Goal: Obtain resource: Obtain resource

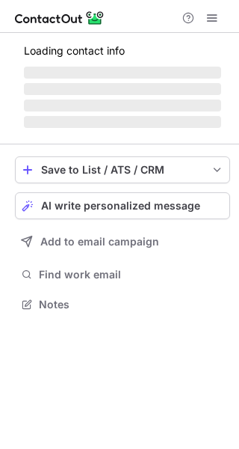
scroll to position [313, 239]
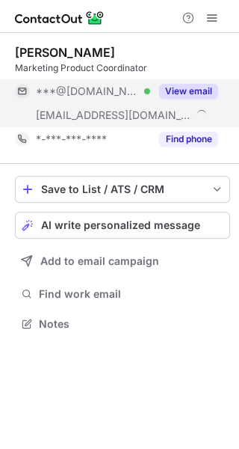
click at [199, 89] on button "View email" at bounding box center [188, 91] width 59 height 15
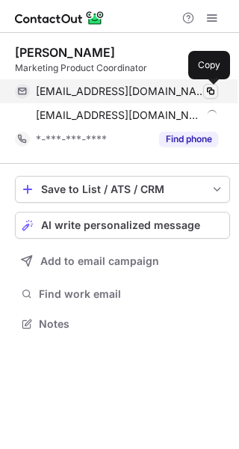
click at [213, 90] on span at bounding box center [211, 91] width 12 height 12
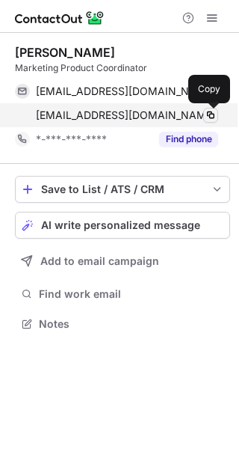
click at [203, 117] on button at bounding box center [210, 115] width 15 height 15
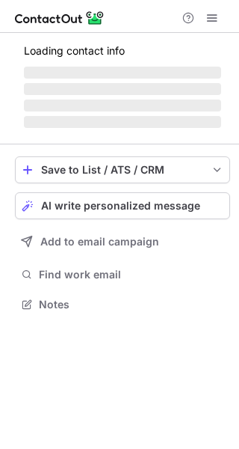
scroll to position [302, 239]
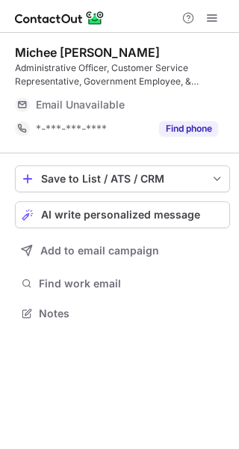
scroll to position [302, 239]
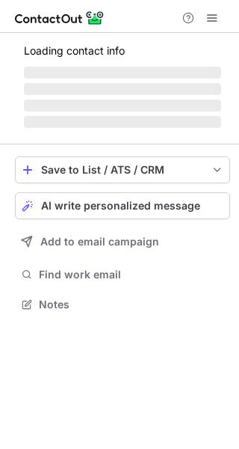
scroll to position [302, 239]
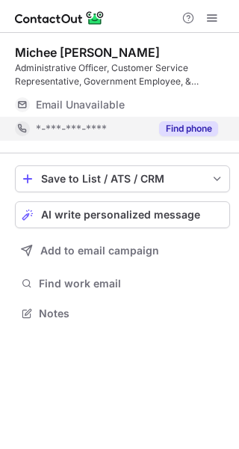
click at [183, 133] on button "Find phone" at bounding box center [188, 128] width 59 height 15
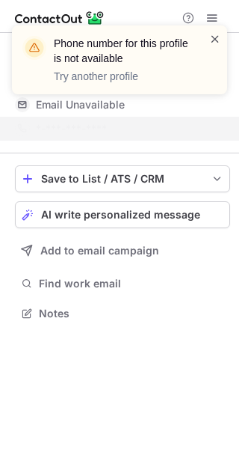
click at [216, 45] on span at bounding box center [215, 38] width 12 height 15
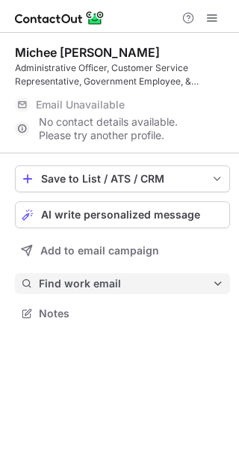
click at [49, 293] on button "Find work email" at bounding box center [122, 283] width 215 height 21
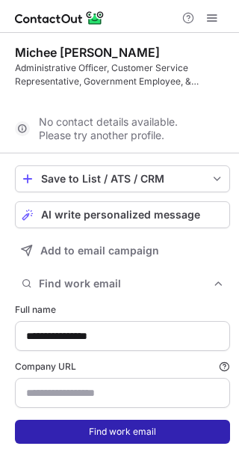
scroll to position [437, 229]
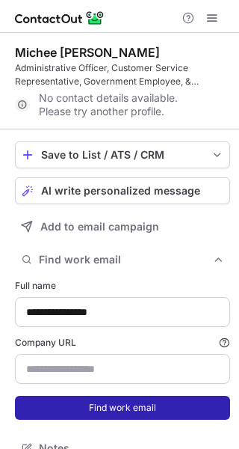
click at [108, 409] on button "Find work email" at bounding box center [122, 408] width 215 height 24
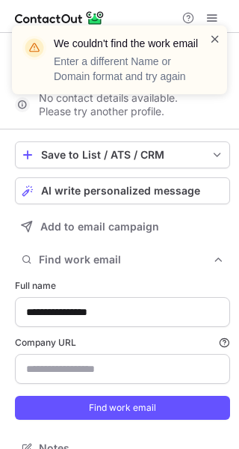
click at [218, 32] on span at bounding box center [215, 38] width 12 height 15
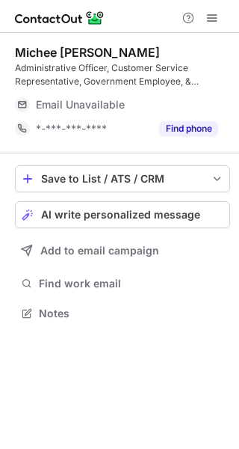
scroll to position [302, 239]
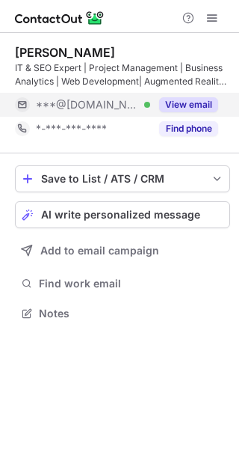
scroll to position [302, 239]
click at [179, 108] on button "View email" at bounding box center [188, 104] width 59 height 15
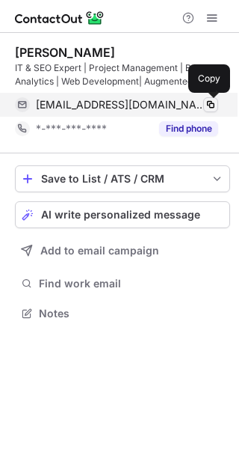
click at [212, 105] on span at bounding box center [211, 105] width 12 height 12
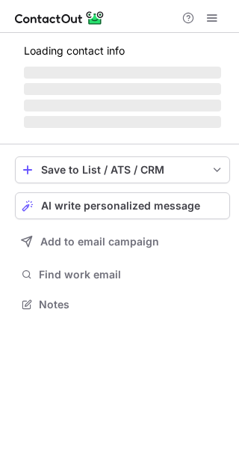
scroll to position [7, 7]
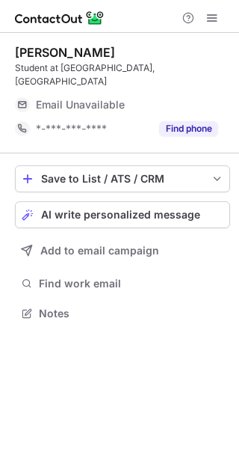
scroll to position [302, 239]
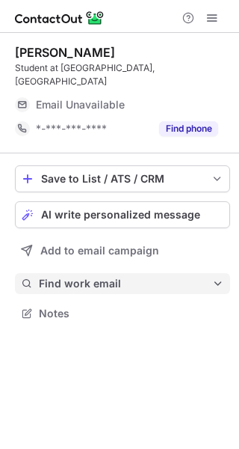
click at [74, 283] on span "Find work email" at bounding box center [126, 283] width 174 height 13
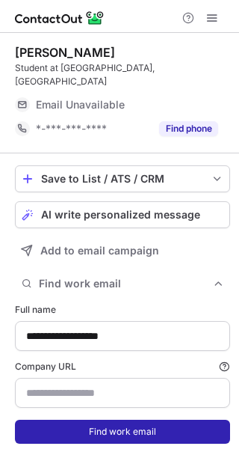
click at [95, 437] on button "Find work email" at bounding box center [122, 432] width 215 height 24
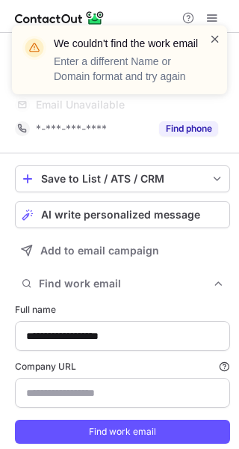
click at [214, 34] on span at bounding box center [215, 38] width 12 height 15
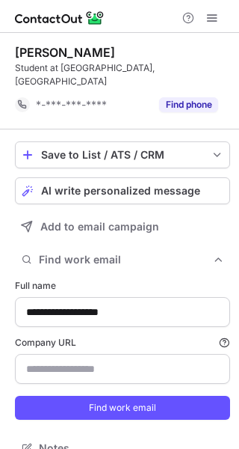
scroll to position [437, 229]
click at [220, 24] on button at bounding box center [212, 18] width 18 height 18
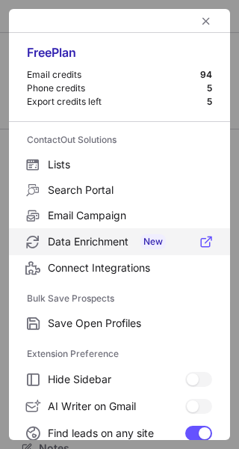
scroll to position [174, 0]
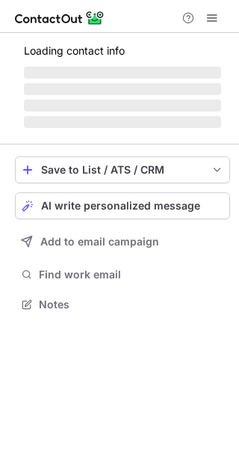
scroll to position [302, 239]
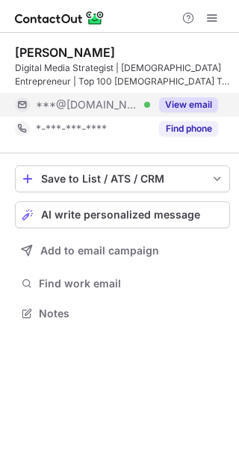
click at [186, 102] on button "View email" at bounding box center [188, 104] width 59 height 15
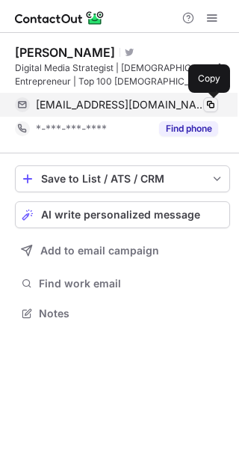
click at [209, 105] on span at bounding box center [211, 105] width 12 height 12
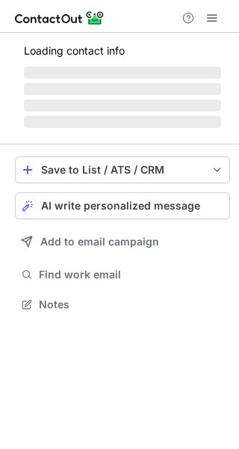
scroll to position [313, 239]
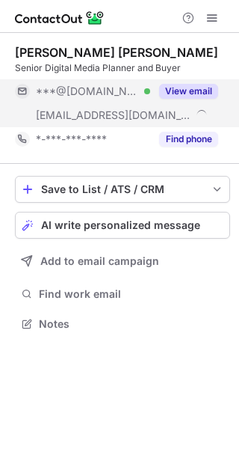
click at [180, 88] on button "View email" at bounding box center [188, 91] width 59 height 15
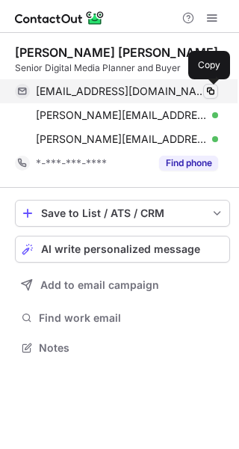
click at [209, 92] on span at bounding box center [211, 91] width 12 height 12
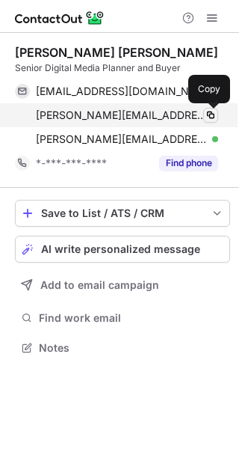
click at [212, 114] on span at bounding box center [211, 115] width 12 height 12
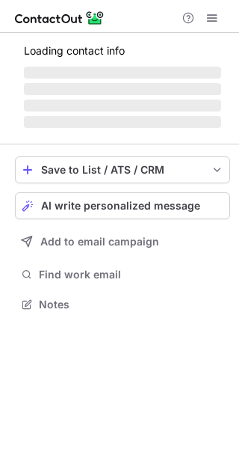
scroll to position [326, 239]
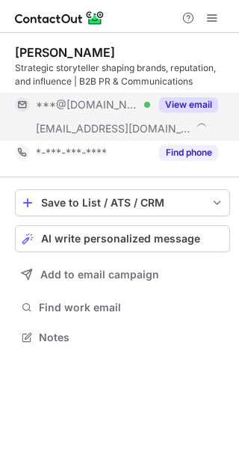
click at [188, 102] on button "View email" at bounding box center [188, 104] width 59 height 15
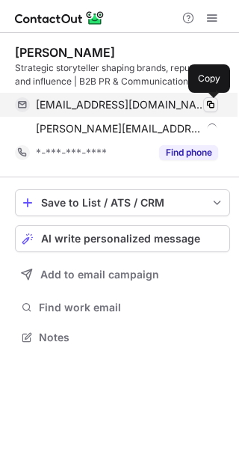
click at [213, 103] on span at bounding box center [211, 105] width 12 height 12
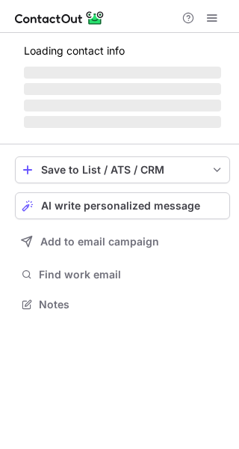
scroll to position [302, 239]
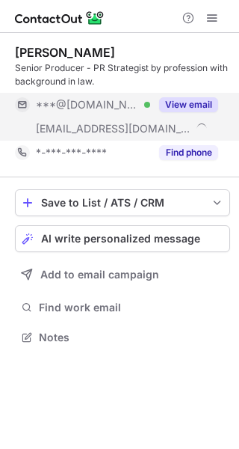
click at [203, 98] on button "View email" at bounding box center [188, 104] width 59 height 15
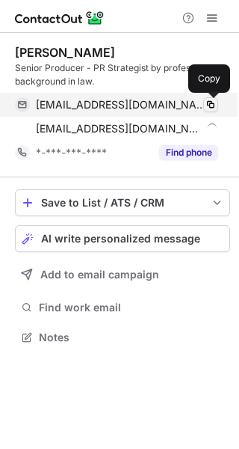
click at [211, 104] on span at bounding box center [211, 105] width 12 height 12
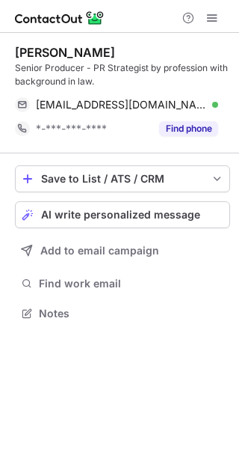
scroll to position [302, 239]
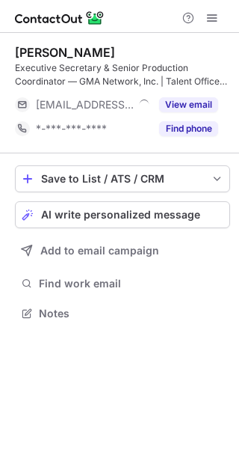
scroll to position [302, 239]
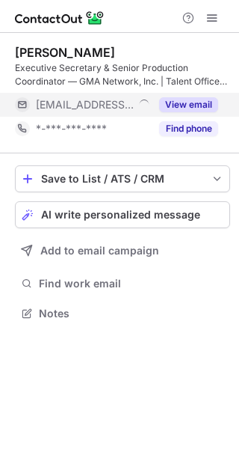
click at [186, 102] on button "View email" at bounding box center [188, 104] width 59 height 15
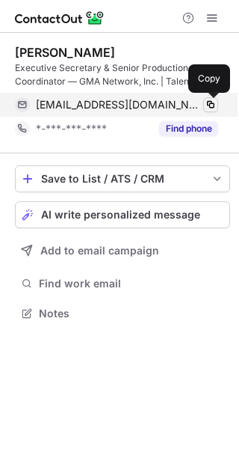
click at [210, 102] on span at bounding box center [211, 105] width 12 height 12
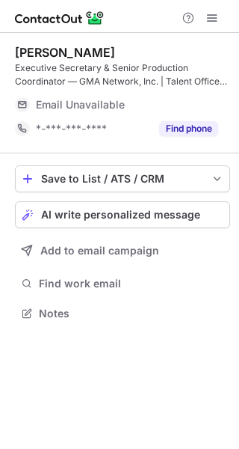
scroll to position [302, 239]
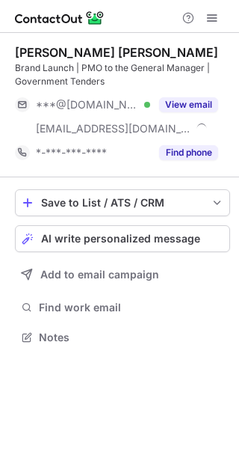
scroll to position [326, 239]
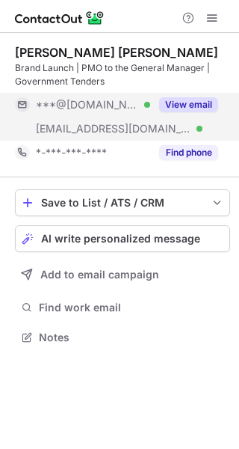
click at [189, 109] on button "View email" at bounding box center [188, 104] width 59 height 15
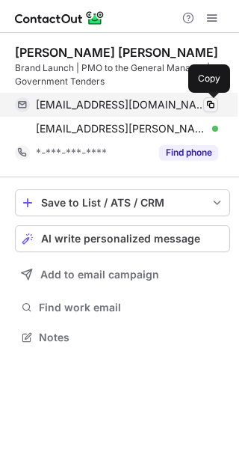
click at [210, 104] on span at bounding box center [211, 105] width 12 height 12
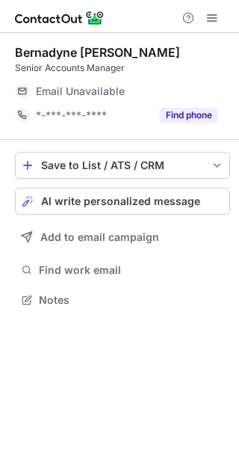
scroll to position [7, 7]
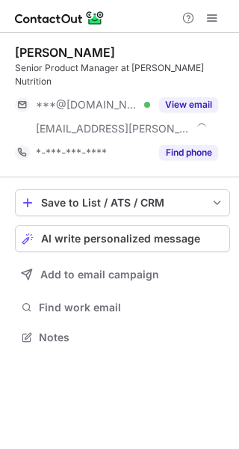
scroll to position [313, 239]
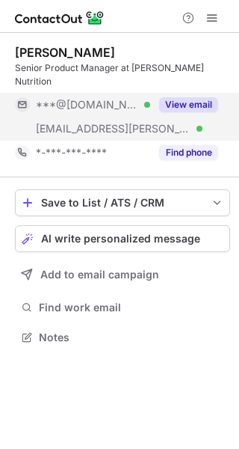
click at [188, 97] on button "View email" at bounding box center [188, 104] width 59 height 15
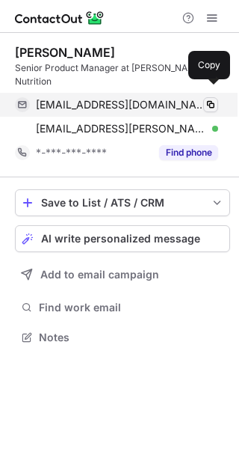
click at [212, 99] on span at bounding box center [211, 105] width 12 height 12
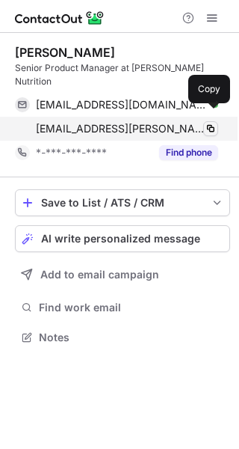
click at [207, 123] on span at bounding box center [211, 129] width 12 height 12
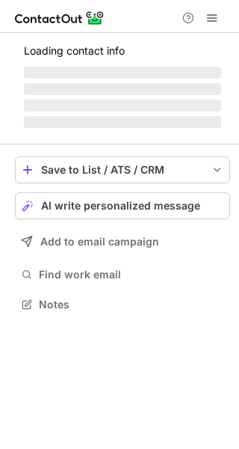
scroll to position [7, 7]
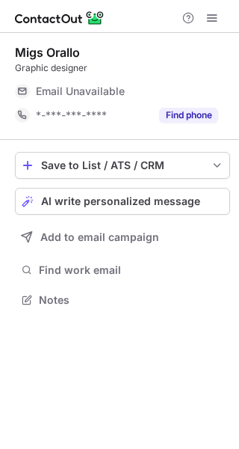
scroll to position [7, 7]
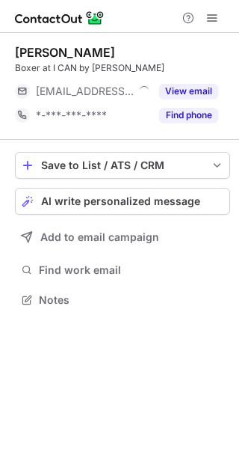
scroll to position [7, 7]
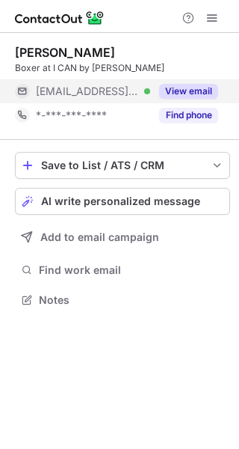
click at [179, 83] on div "View email" at bounding box center [184, 91] width 68 height 24
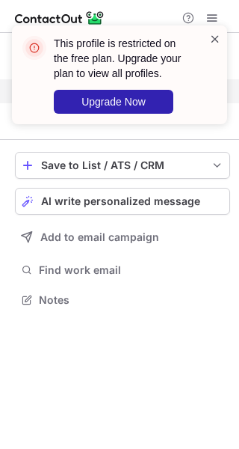
click at [216, 43] on span at bounding box center [215, 38] width 12 height 15
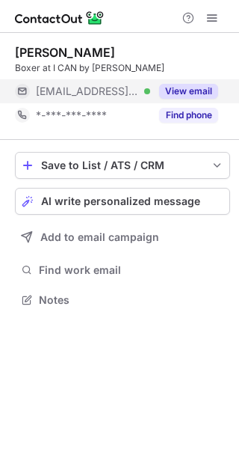
click at [212, 22] on div "This profile is restricted on the free plan. Upgrade your plan to view all prof…" at bounding box center [119, 80] width 239 height 141
click at [206, 18] on span at bounding box center [212, 18] width 12 height 12
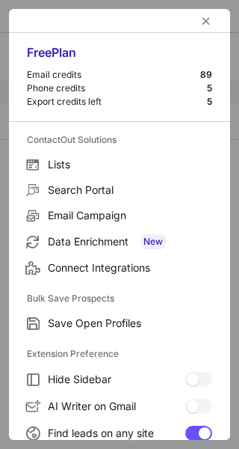
scroll to position [174, 0]
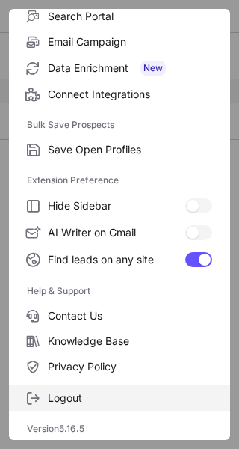
click at [88, 395] on span "Logout" at bounding box center [130, 397] width 165 height 13
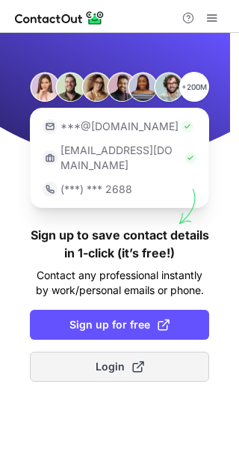
click at [123, 359] on span "Login" at bounding box center [120, 366] width 49 height 15
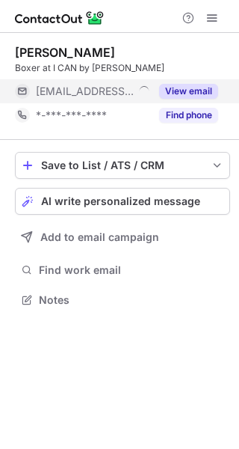
scroll to position [7, 7]
click at [209, 96] on button "View email" at bounding box center [188, 91] width 59 height 15
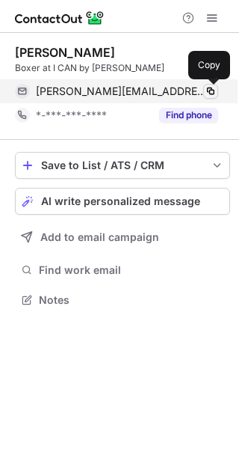
click at [210, 92] on span at bounding box center [211, 91] width 12 height 12
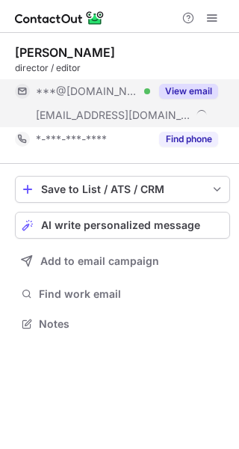
scroll to position [313, 239]
click at [174, 89] on button "View email" at bounding box center [188, 91] width 59 height 15
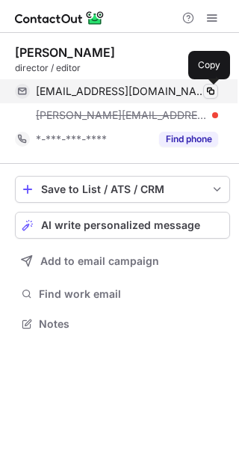
click at [212, 88] on span at bounding box center [211, 91] width 12 height 12
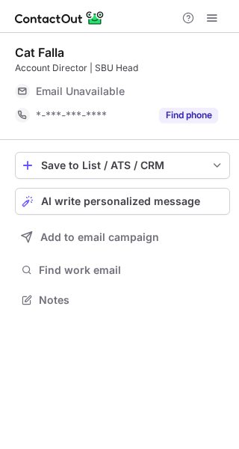
scroll to position [7, 7]
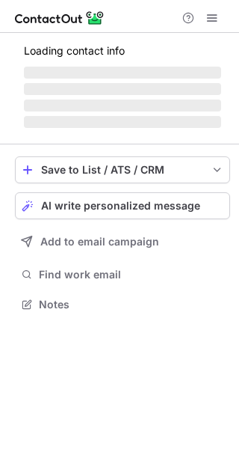
scroll to position [302, 239]
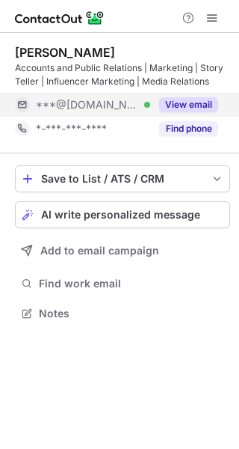
click at [176, 102] on button "View email" at bounding box center [188, 104] width 59 height 15
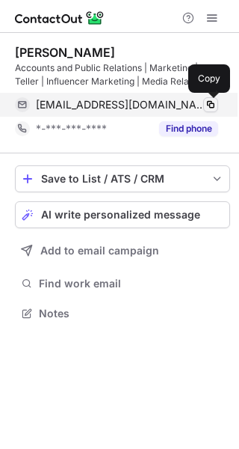
click at [212, 103] on span at bounding box center [211, 105] width 12 height 12
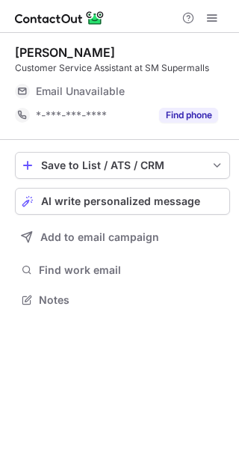
scroll to position [7, 7]
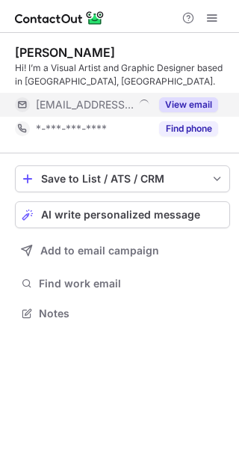
scroll to position [302, 239]
click at [180, 101] on button "View email" at bounding box center [188, 104] width 59 height 15
